Goal: Find specific page/section: Find specific page/section

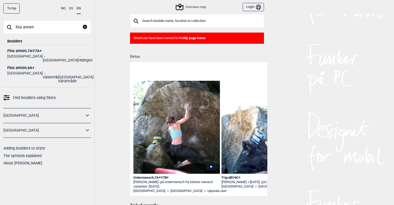
type input "fina arenen"
drag, startPoint x: 36, startPoint y: 37, endPoint x: 26, endPoint y: 52, distance: 17.5
click at [26, 52] on div "Fina areten , 7A Ψ 7A+" at bounding box center [47, 51] width 80 height 4
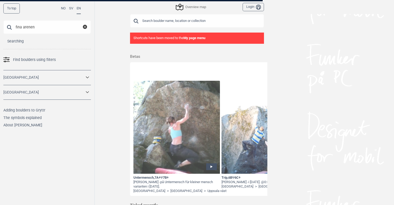
click at [32, 52] on div at bounding box center [197, 102] width 394 height 205
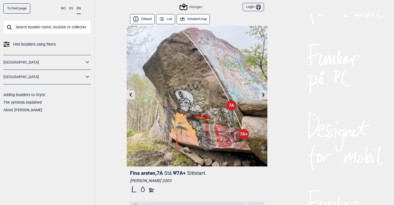
click at [263, 94] on icon at bounding box center [263, 94] width 3 height 4
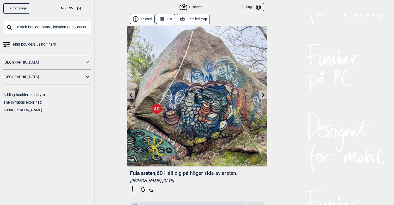
click at [132, 92] on link at bounding box center [131, 95] width 8 height 9
